Goal: Task Accomplishment & Management: Manage account settings

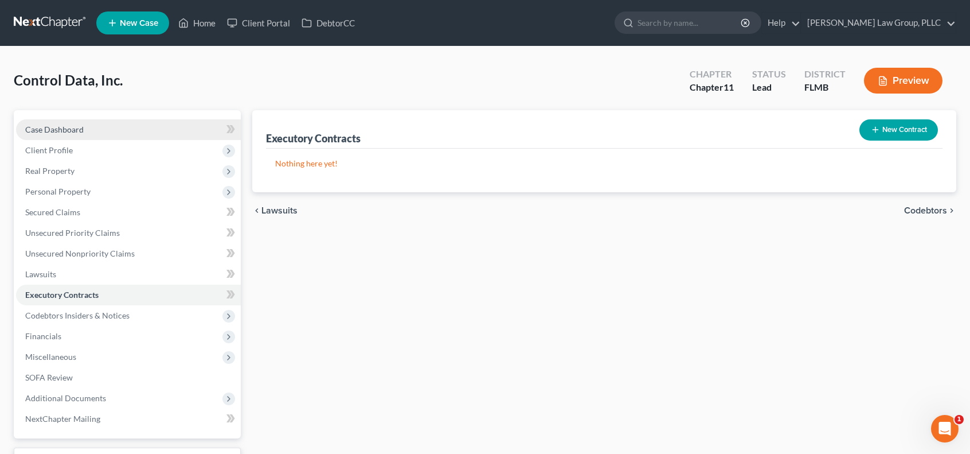
click at [132, 132] on link "Case Dashboard" at bounding box center [128, 129] width 225 height 21
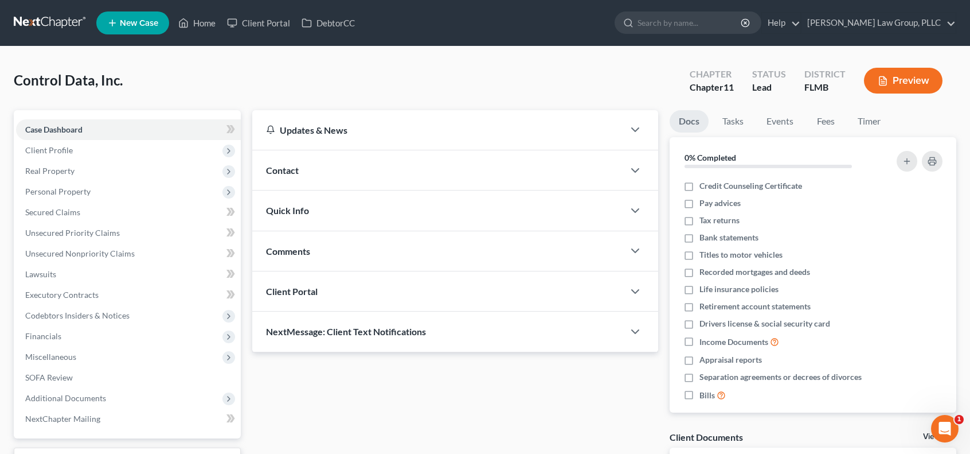
click at [54, 23] on link at bounding box center [50, 23] width 73 height 21
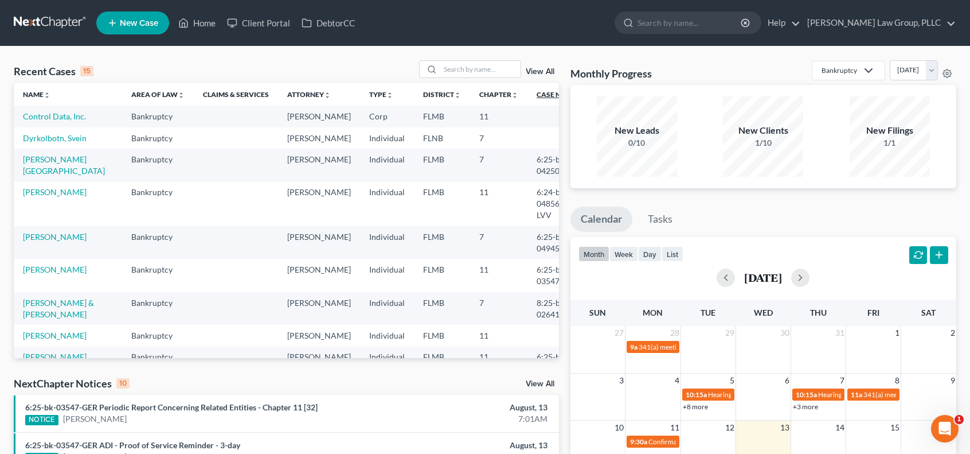
click at [537, 95] on link "Case No unfold_more expand_more expand_less" at bounding box center [555, 94] width 37 height 9
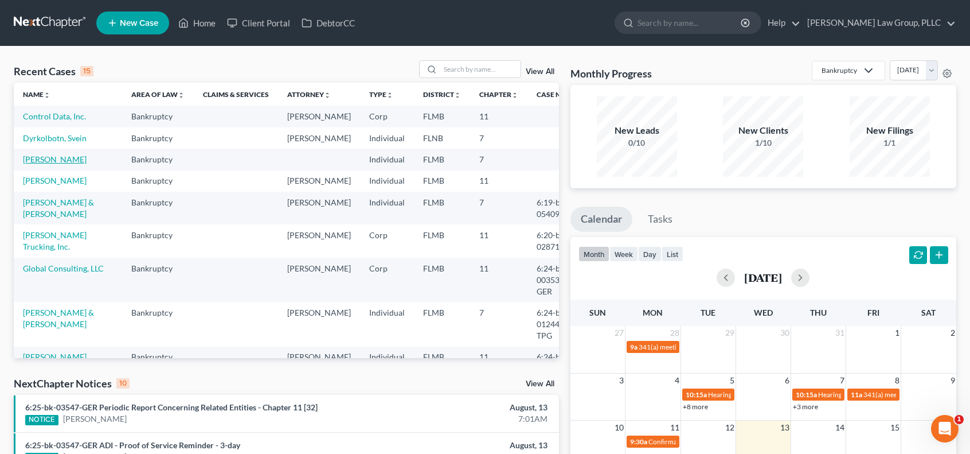
click at [62, 164] on link "Jacoub, George" at bounding box center [55, 159] width 64 height 10
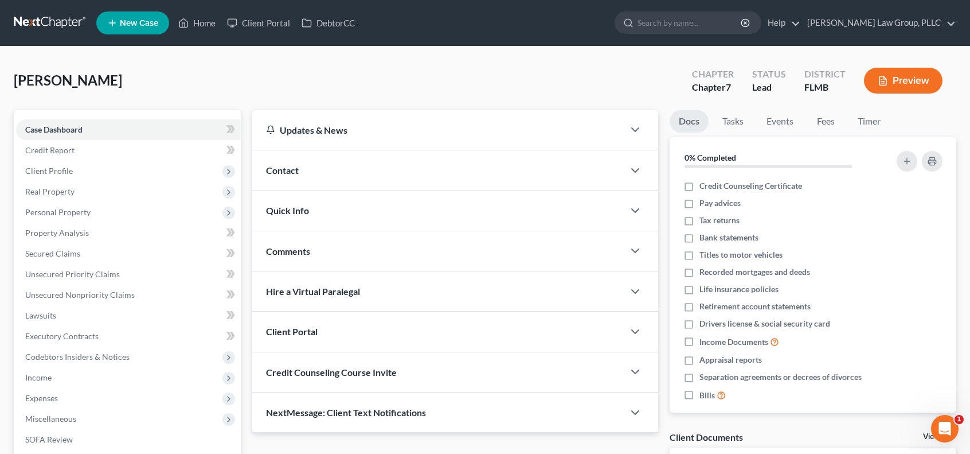
click at [42, 21] on link at bounding box center [50, 23] width 73 height 21
click at [42, 22] on link at bounding box center [50, 23] width 73 height 21
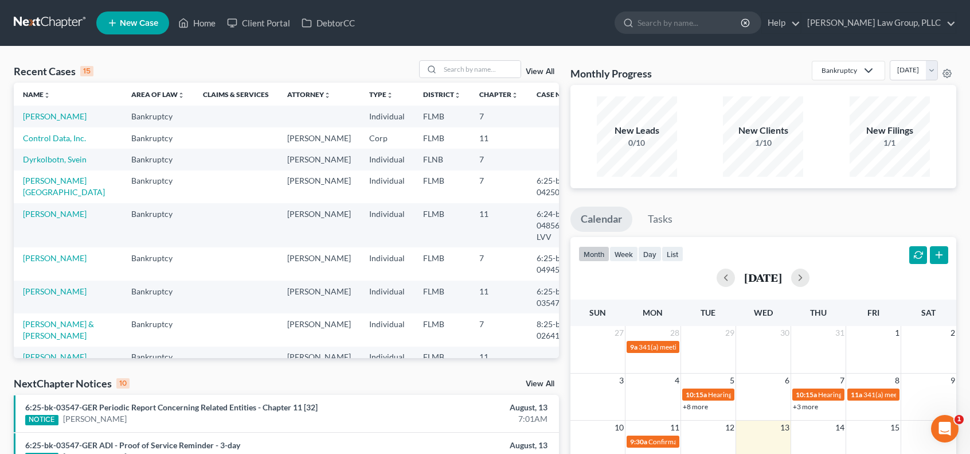
click at [546, 73] on link "View All" at bounding box center [540, 72] width 29 height 8
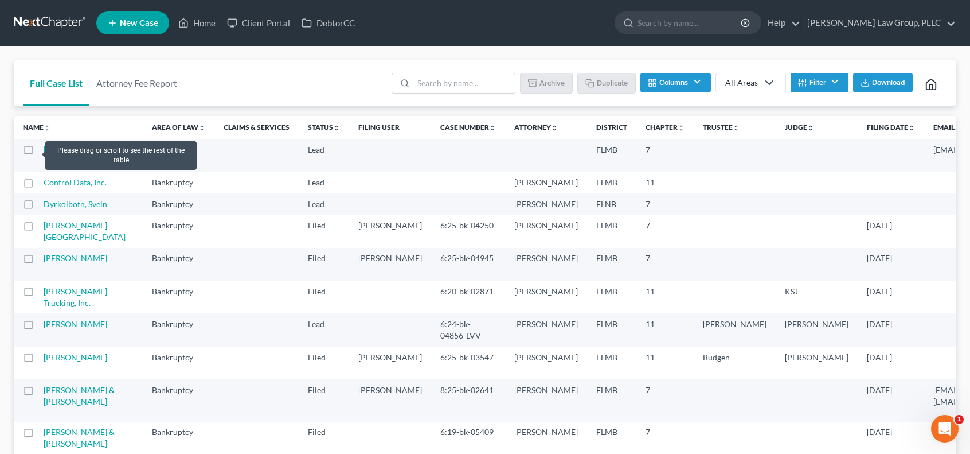
click at [39, 153] on label at bounding box center [39, 153] width 0 height 0
click at [44, 151] on input "checkbox" at bounding box center [47, 147] width 7 height 7
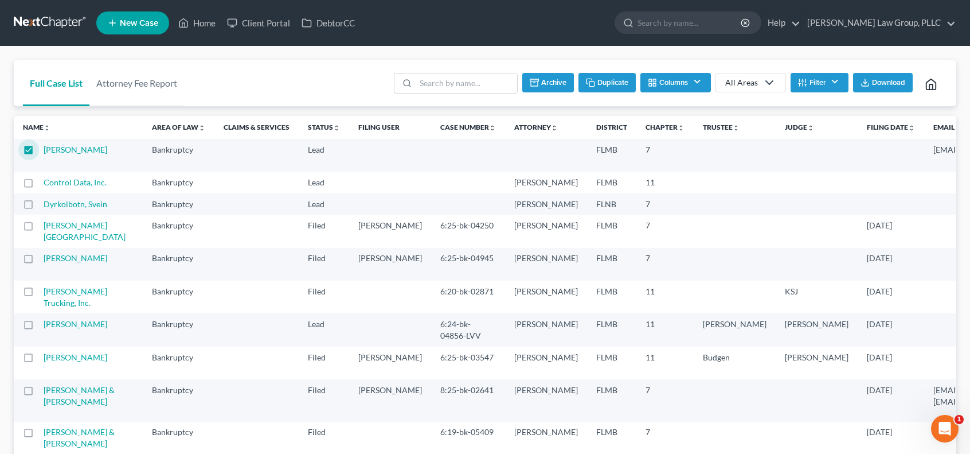
click at [552, 86] on button "Archive" at bounding box center [548, 82] width 52 height 19
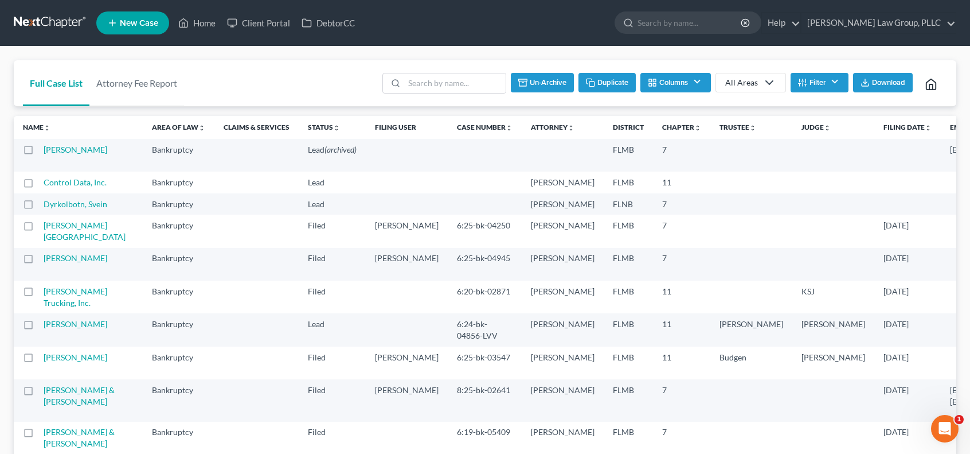
checkbox input "false"
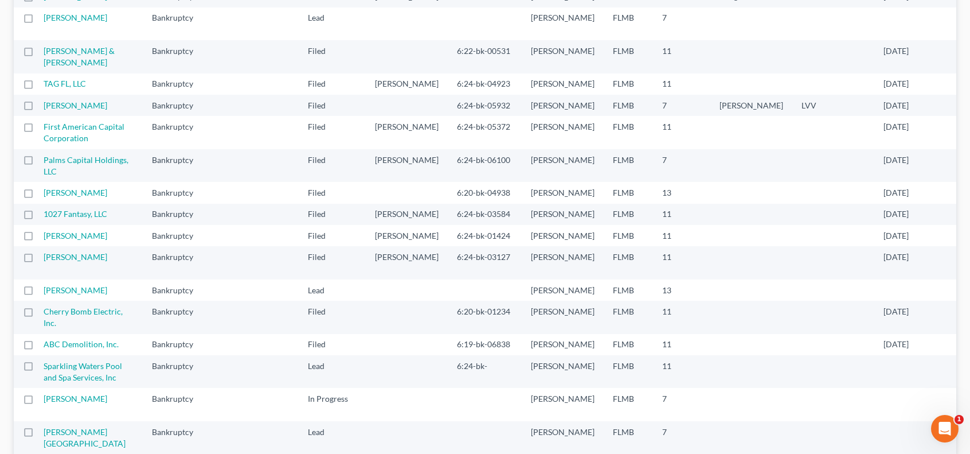
scroll to position [764, 0]
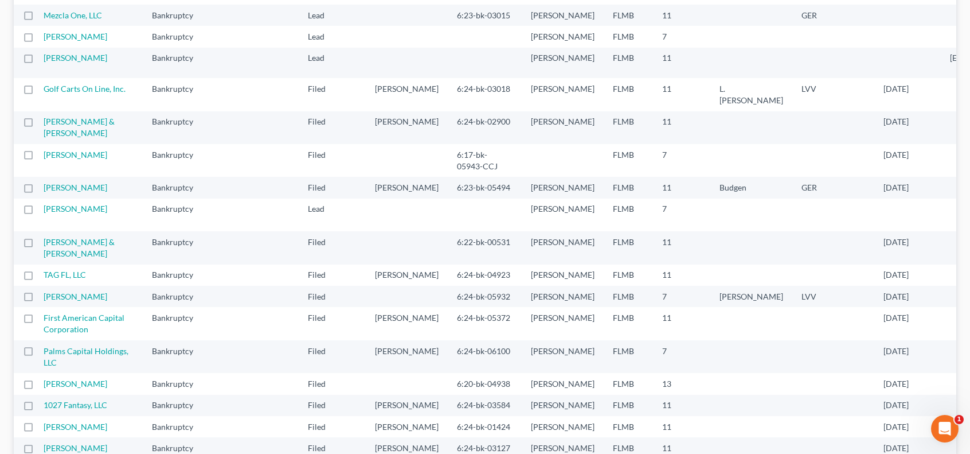
checkbox input "true"
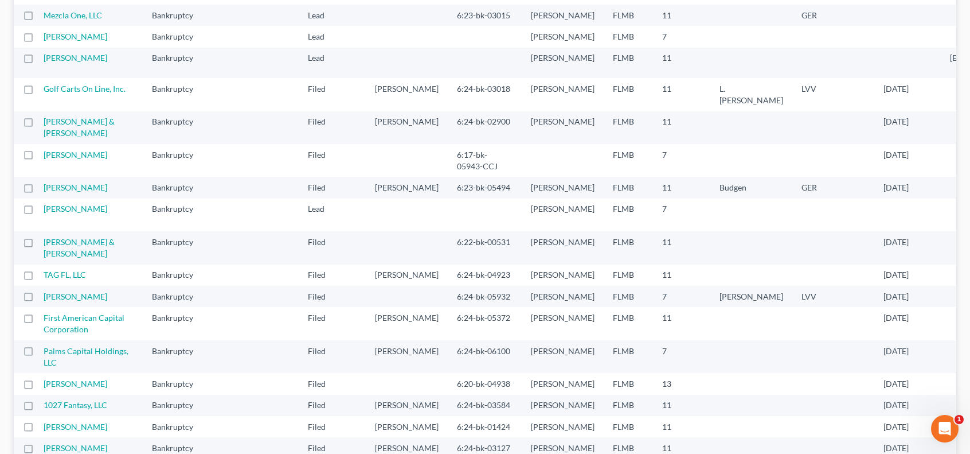
checkbox input "true"
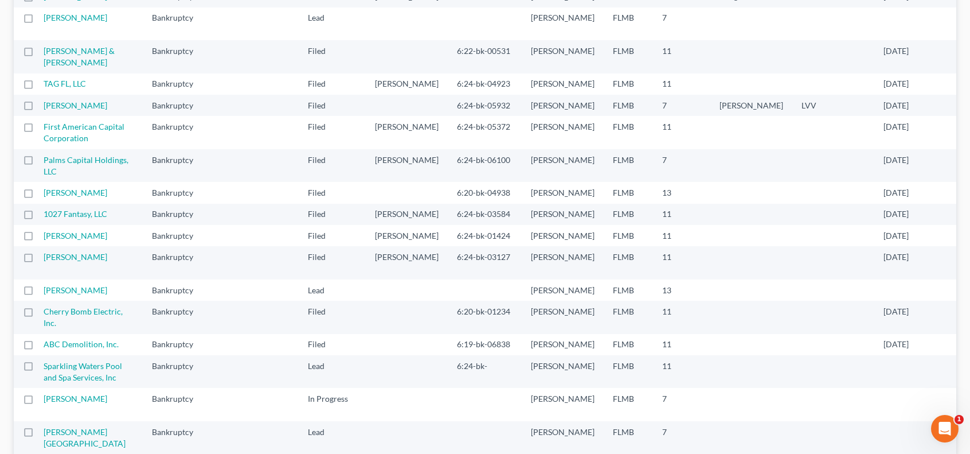
checkbox input "true"
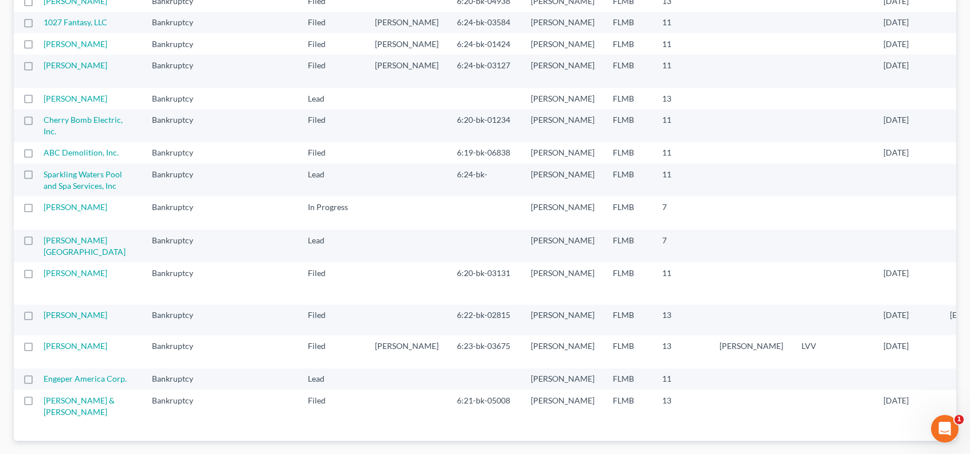
checkbox input "true"
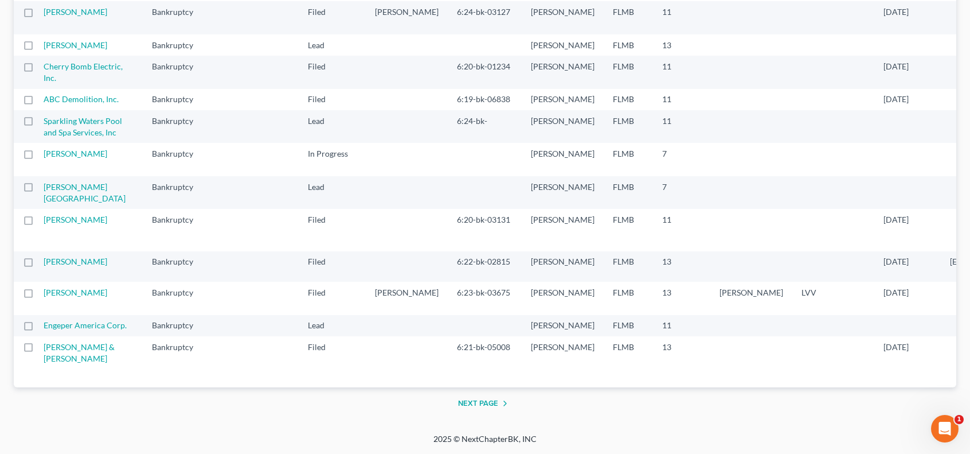
checkbox input "true"
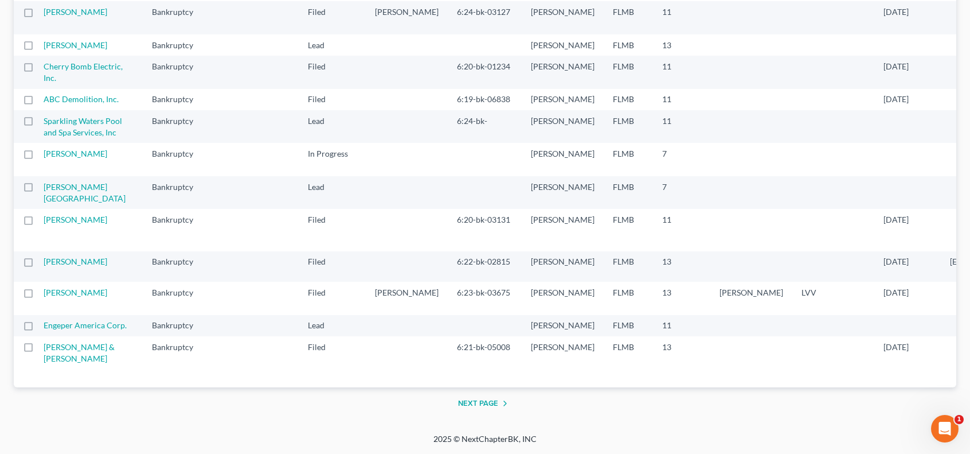
checkbox input "true"
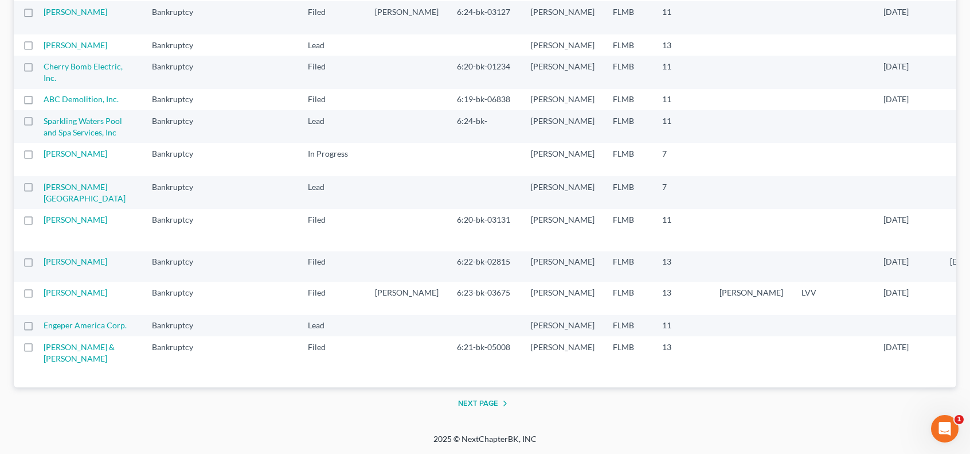
checkbox input "true"
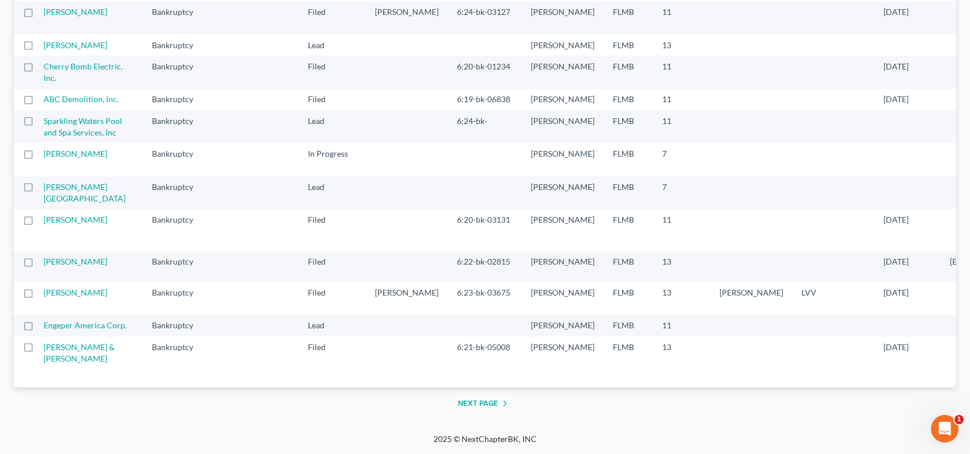
checkbox input "true"
drag, startPoint x: 29, startPoint y: 380, endPoint x: 28, endPoint y: 387, distance: 7.0
click at [39, 48] on label at bounding box center [39, 48] width 0 height 0
click at [44, 47] on input "checkbox" at bounding box center [47, 43] width 7 height 7
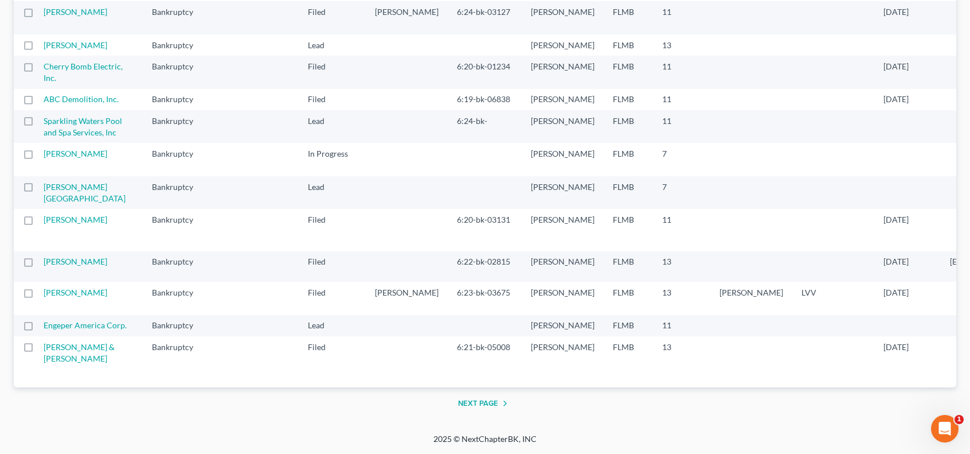
checkbox input "true"
click at [38, 15] on label at bounding box center [38, 15] width 0 height 0
click at [43, 14] on input "checkbox" at bounding box center [46, 9] width 7 height 7
checkbox input "true"
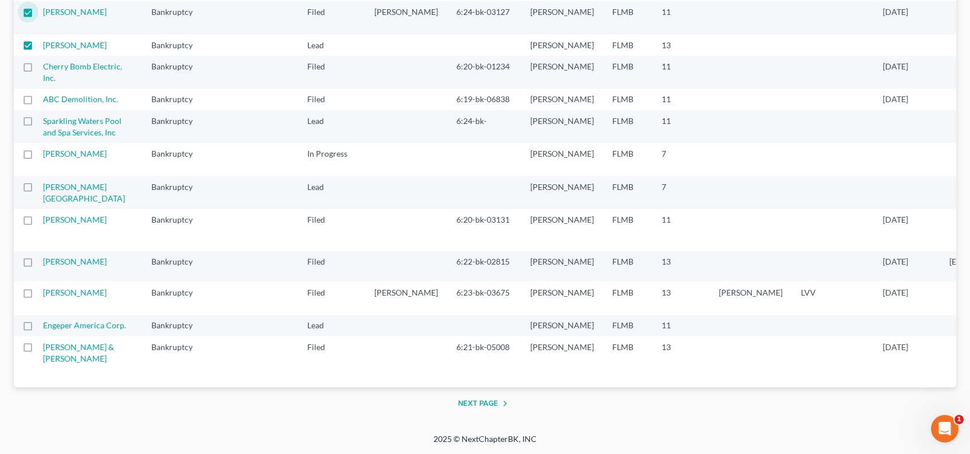
click at [38, 157] on label at bounding box center [38, 157] width 0 height 0
click at [43, 155] on input "checkbox" at bounding box center [46, 151] width 7 height 7
checkbox input "true"
click at [38, 124] on label at bounding box center [38, 124] width 0 height 0
click at [43, 123] on input "checkbox" at bounding box center [46, 118] width 7 height 7
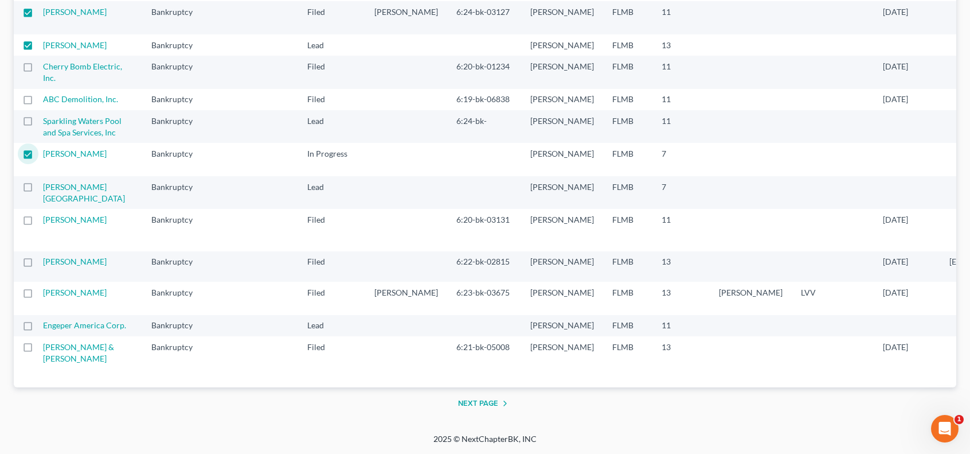
checkbox input "true"
click at [38, 264] on label at bounding box center [38, 264] width 0 height 0
click at [43, 263] on input "checkbox" at bounding box center [46, 259] width 7 height 7
checkbox input "true"
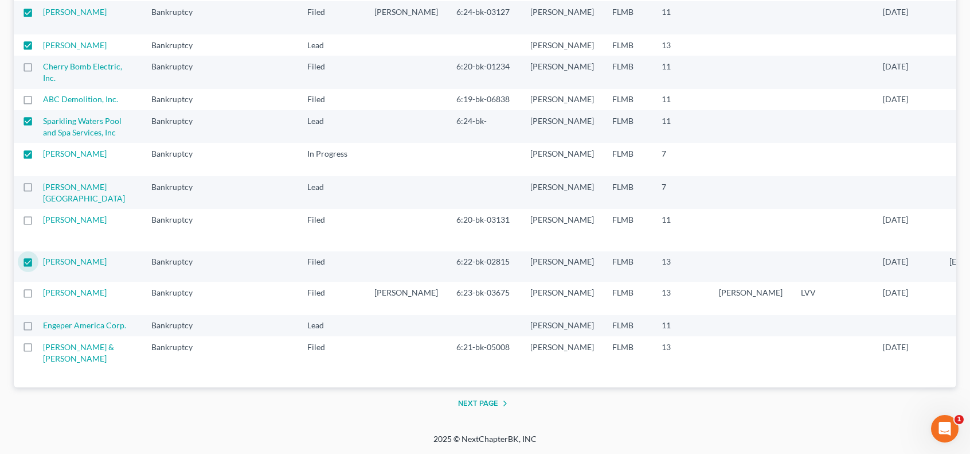
click at [38, 328] on label at bounding box center [38, 328] width 0 height 0
click at [43, 327] on input "checkbox" at bounding box center [46, 322] width 7 height 7
checkbox input "true"
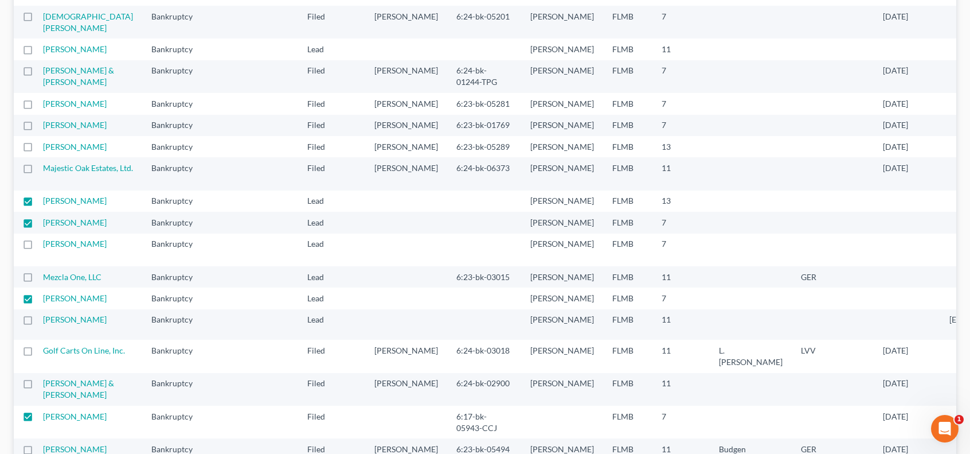
scroll to position [0, 0]
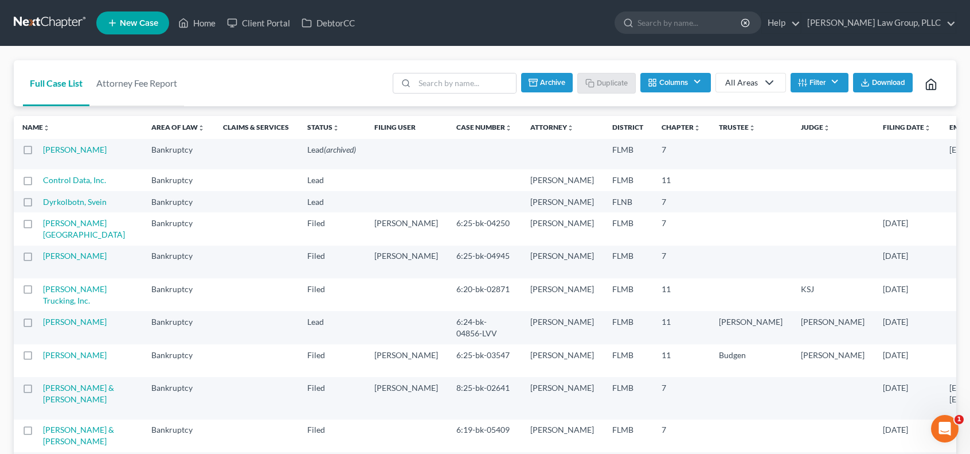
click at [545, 85] on button "Archive" at bounding box center [547, 82] width 52 height 19
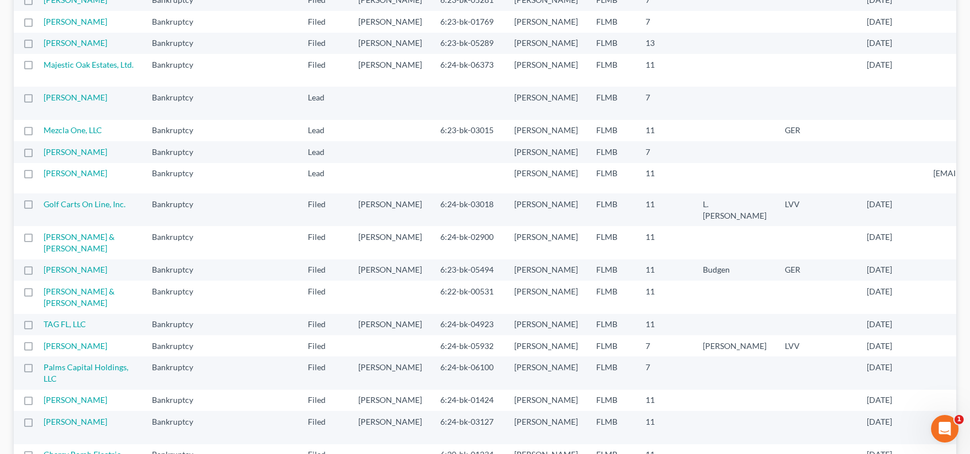
scroll to position [764, 0]
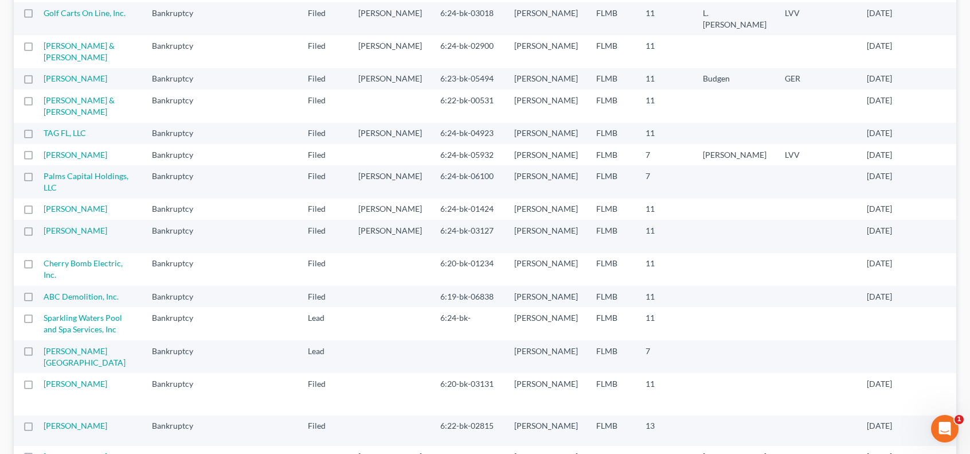
checkbox input "true"
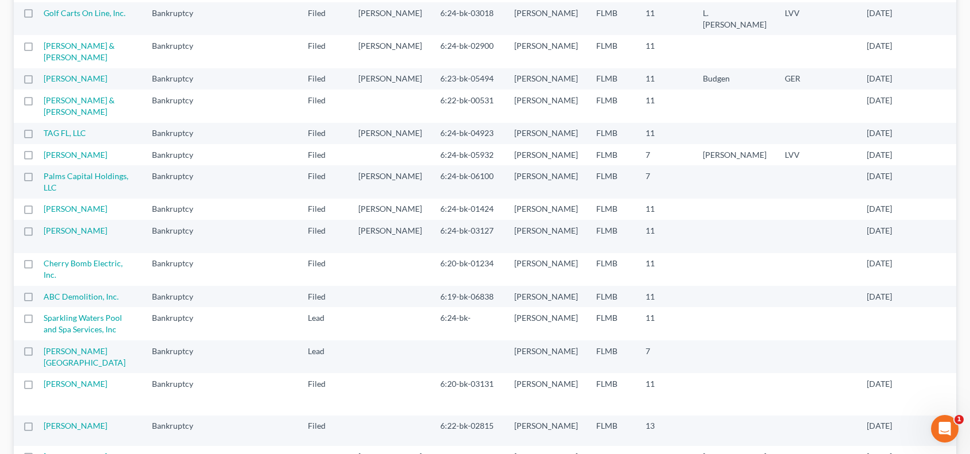
checkbox input "true"
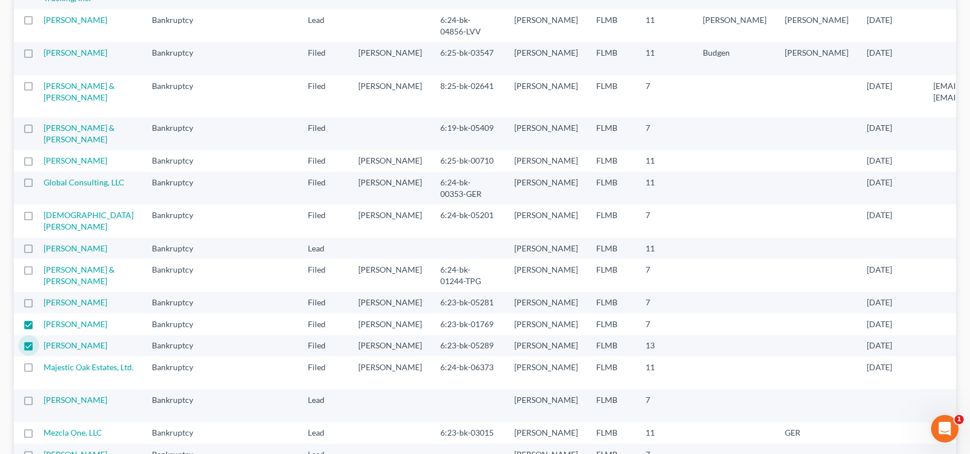
scroll to position [0, 0]
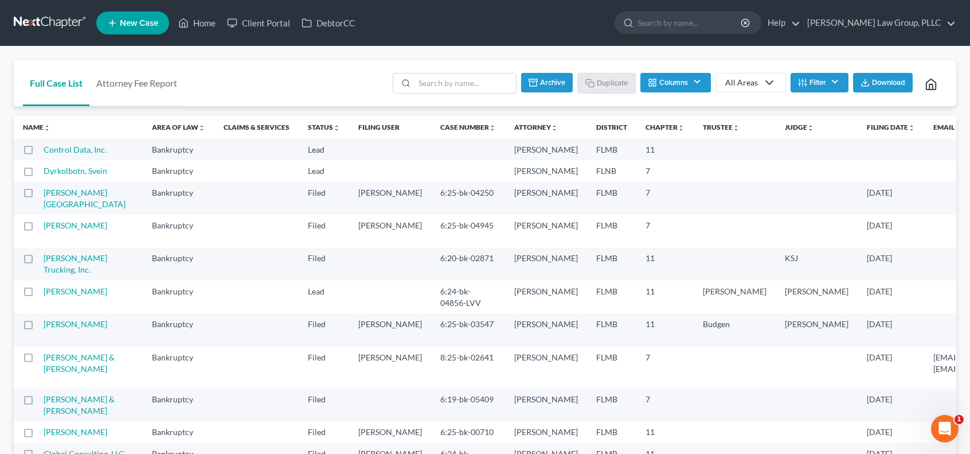
click at [537, 75] on button "Archive" at bounding box center [547, 82] width 52 height 19
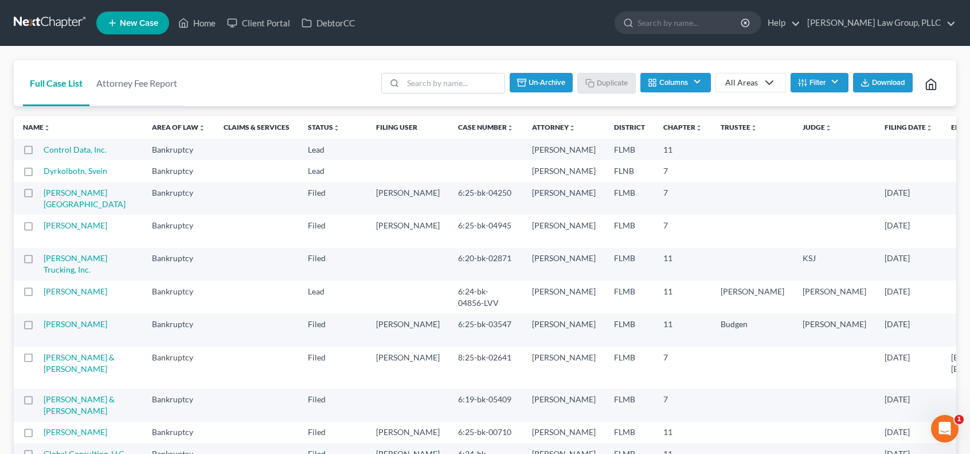
checkbox input "false"
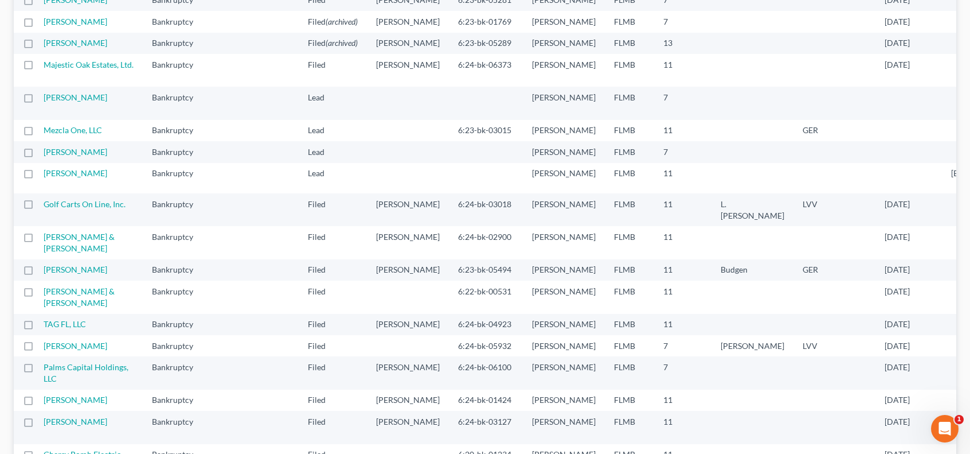
scroll to position [764, 0]
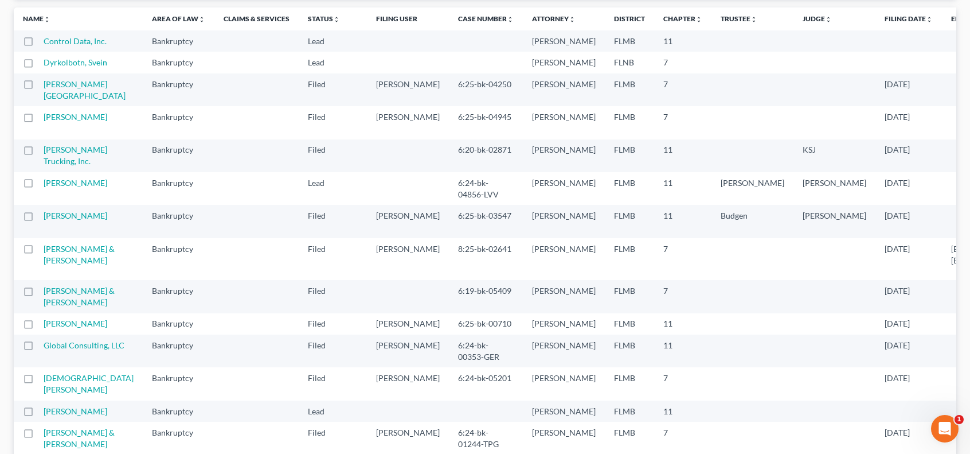
scroll to position [0, 0]
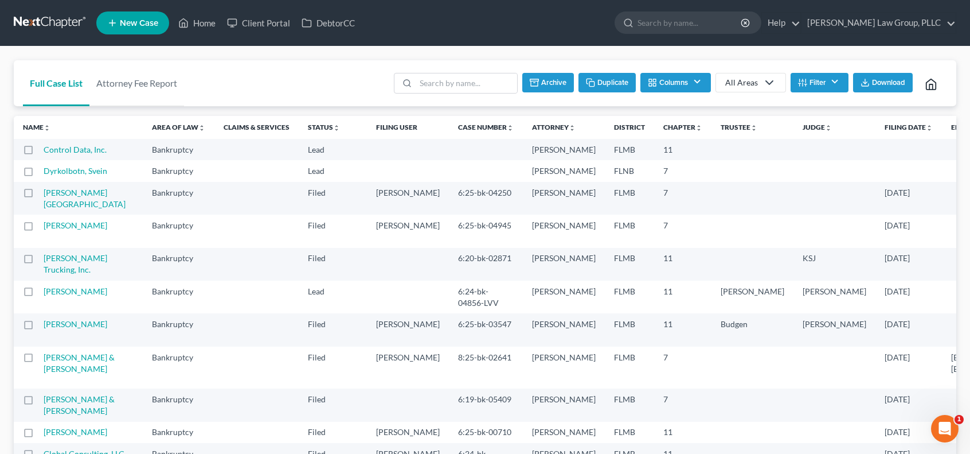
click at [549, 75] on button "Archive" at bounding box center [548, 82] width 52 height 19
checkbox input "false"
click at [44, 83] on link "Full Case List" at bounding box center [56, 83] width 67 height 46
click at [48, 18] on link at bounding box center [50, 23] width 73 height 21
